Goal: Task Accomplishment & Management: Use online tool/utility

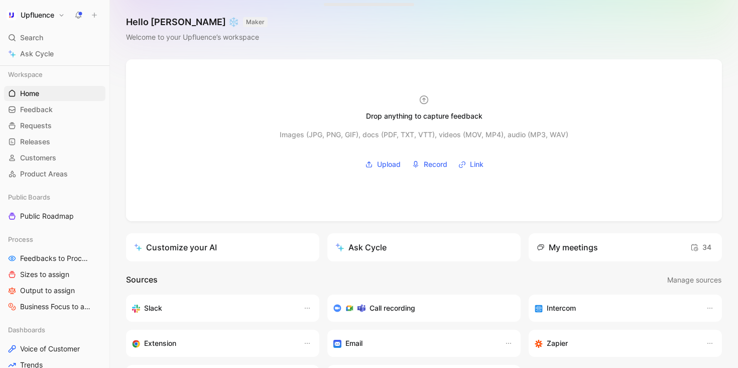
scroll to position [54, 0]
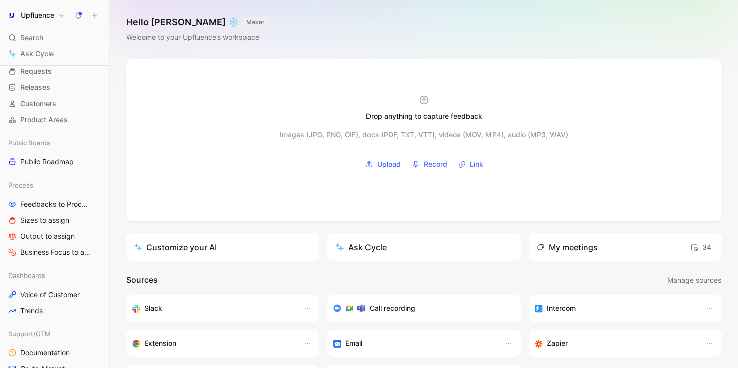
click at [81, 13] on use at bounding box center [78, 14] width 7 height 7
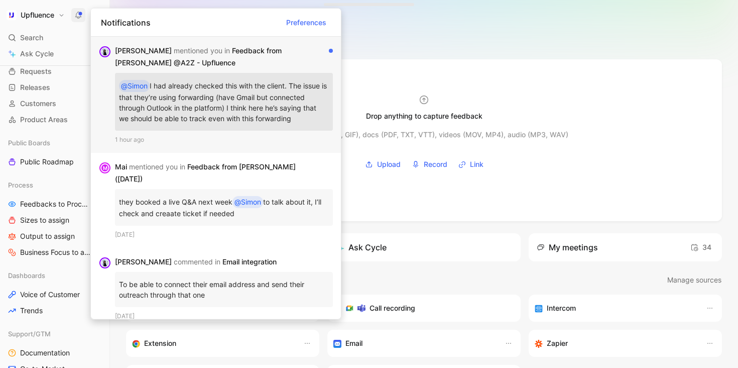
click at [238, 113] on p "@[PERSON_NAME] had already checked this with the client. The issue is that they…" at bounding box center [224, 102] width 210 height 50
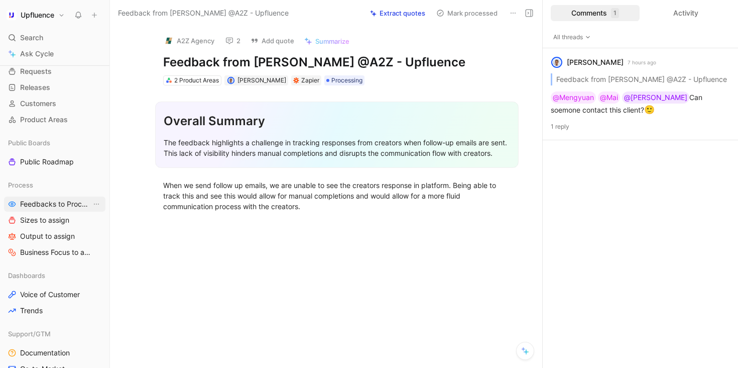
click at [55, 200] on span "Feedbacks to Process" at bounding box center [55, 204] width 71 height 10
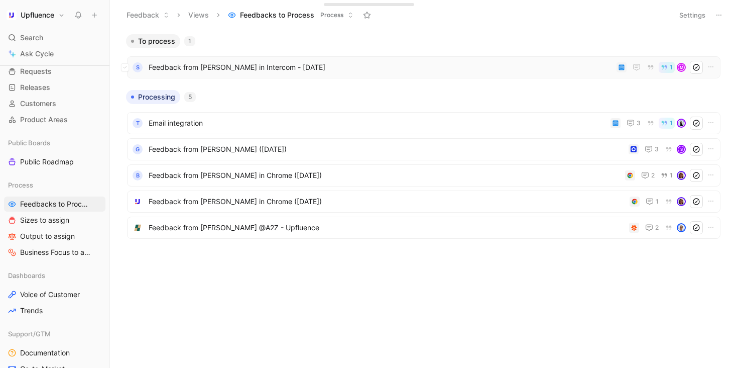
click at [293, 70] on span "Feedback from [PERSON_NAME] in Intercom - [DATE]" at bounding box center [381, 67] width 464 height 12
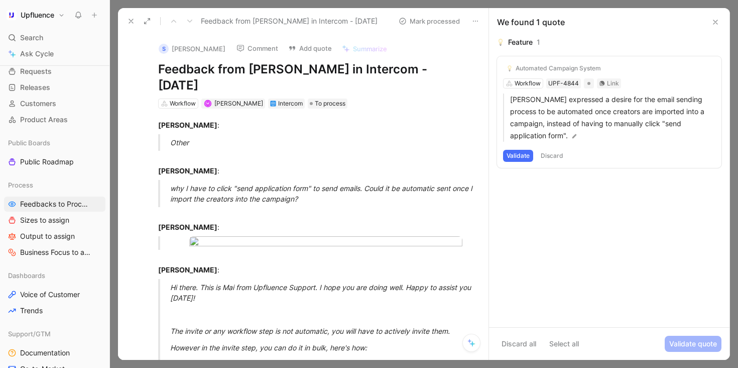
click at [572, 64] on button "Automated Campaign System" at bounding box center [553, 68] width 101 height 12
click at [525, 150] on button "Validate" at bounding box center [518, 156] width 30 height 12
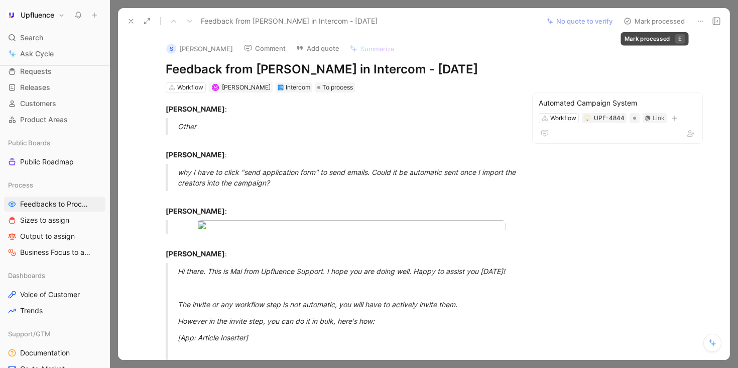
click at [663, 20] on button "Mark processed" at bounding box center [654, 21] width 70 height 14
